Goal: Task Accomplishment & Management: Complete application form

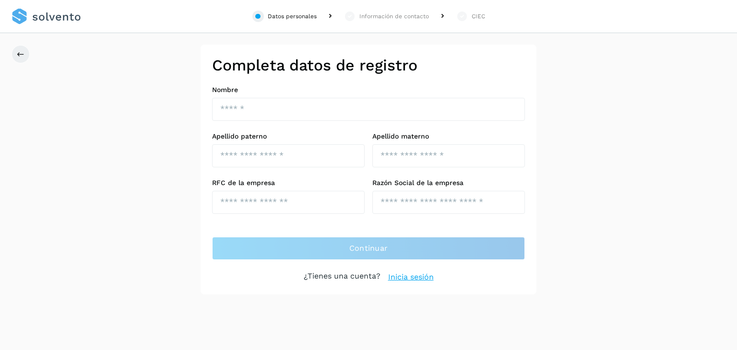
click at [392, 14] on div "Información de contacto" at bounding box center [394, 16] width 70 height 9
click at [24, 51] on button at bounding box center [21, 54] width 18 height 18
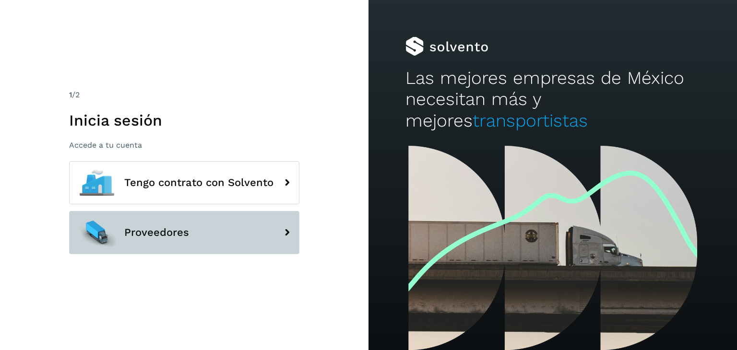
click at [246, 233] on button "Proveedores" at bounding box center [184, 232] width 230 height 43
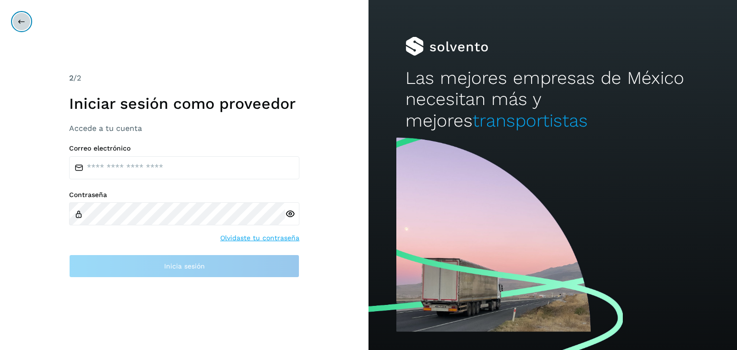
click at [25, 20] on icon at bounding box center [22, 22] width 8 height 8
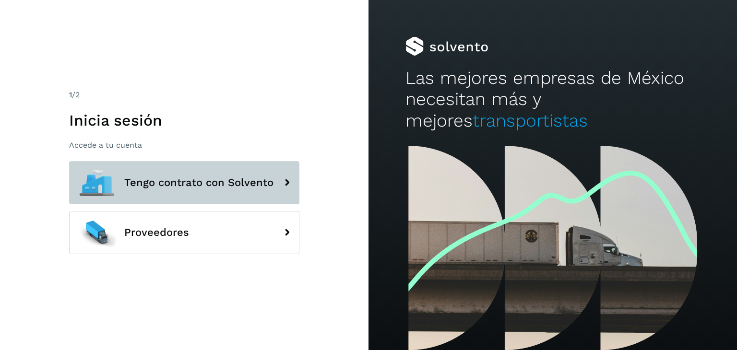
click at [173, 177] on span "Tengo contrato con Solvento" at bounding box center [198, 183] width 149 height 12
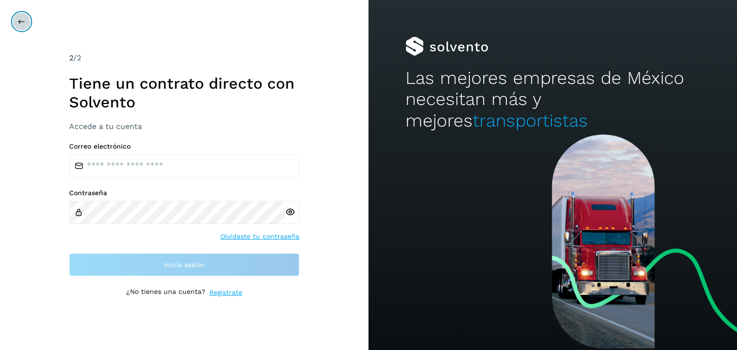
click at [24, 22] on icon at bounding box center [22, 22] width 8 height 8
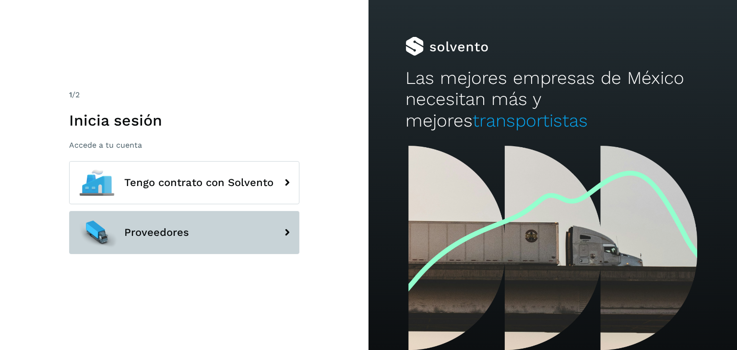
click at [203, 239] on button "Proveedores" at bounding box center [184, 232] width 230 height 43
